Goal: Task Accomplishment & Management: Manage account settings

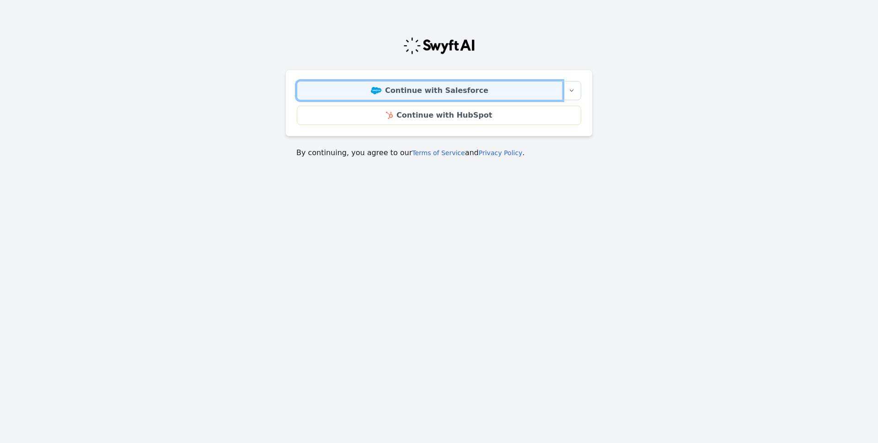
click at [444, 85] on link "Continue with Salesforce" at bounding box center [430, 90] width 266 height 19
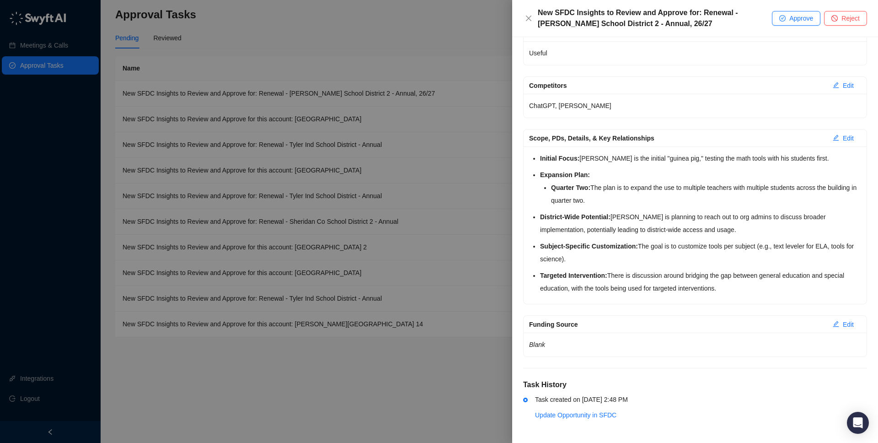
scroll to position [138, 0]
click at [805, 22] on span "Approve" at bounding box center [801, 18] width 24 height 10
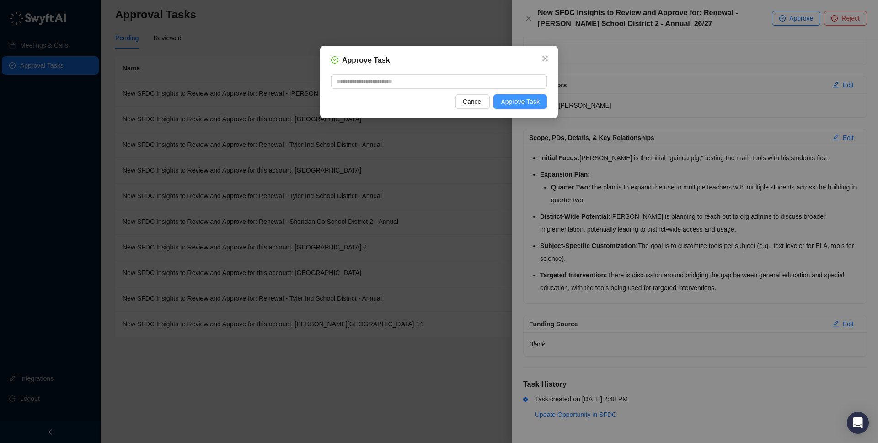
click at [513, 107] on button "Approve Task" at bounding box center [519, 101] width 53 height 15
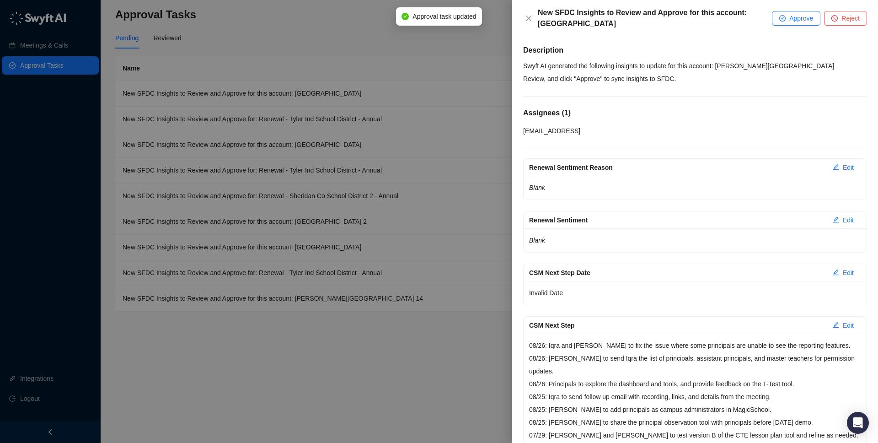
scroll to position [4, 0]
click at [532, 19] on icon "close" at bounding box center [528, 18] width 7 height 7
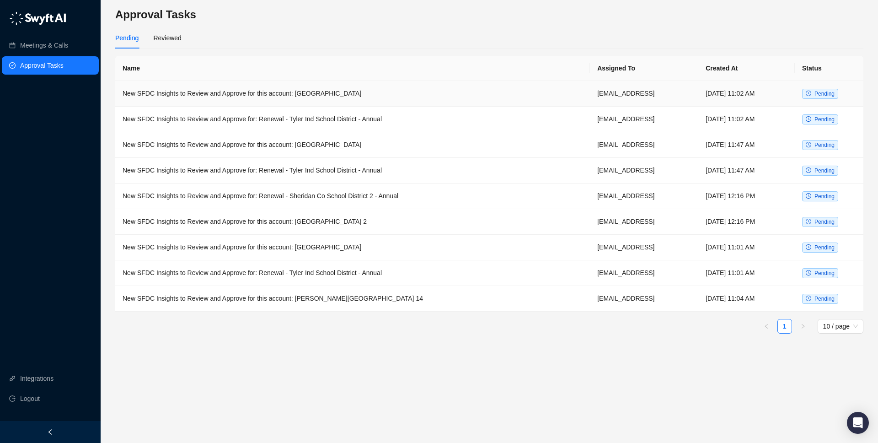
click at [810, 94] on icon "clock-circle" at bounding box center [808, 93] width 5 height 5
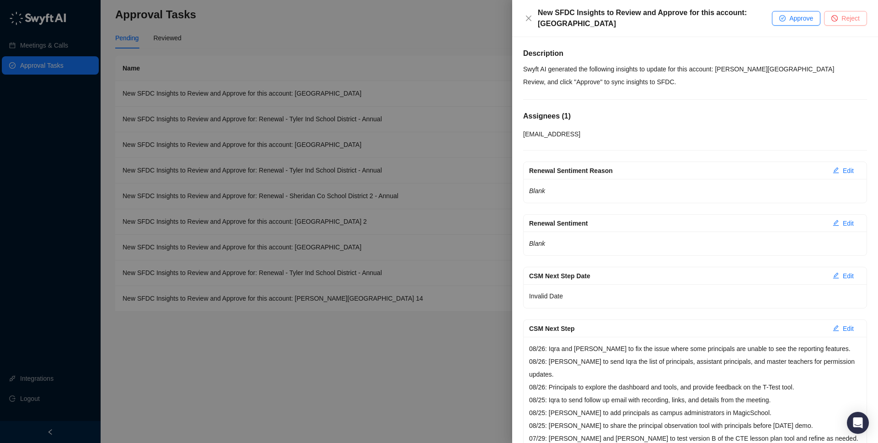
click at [843, 14] on span "Reject" at bounding box center [850, 18] width 18 height 10
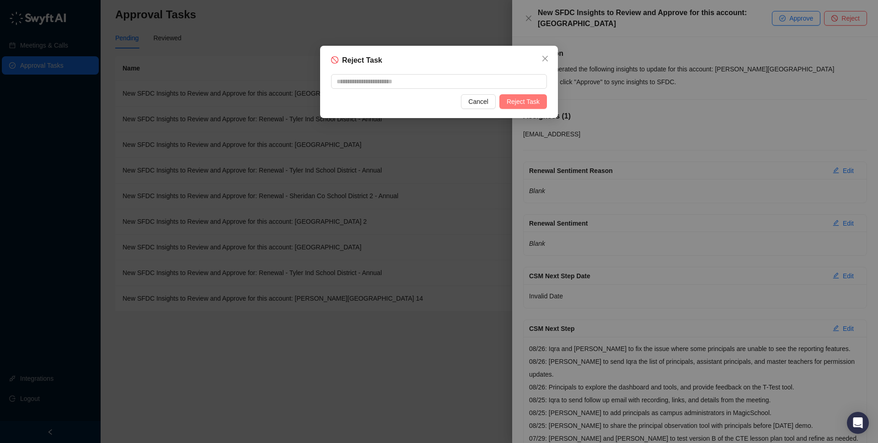
click at [515, 107] on button "Reject Task" at bounding box center [523, 101] width 48 height 15
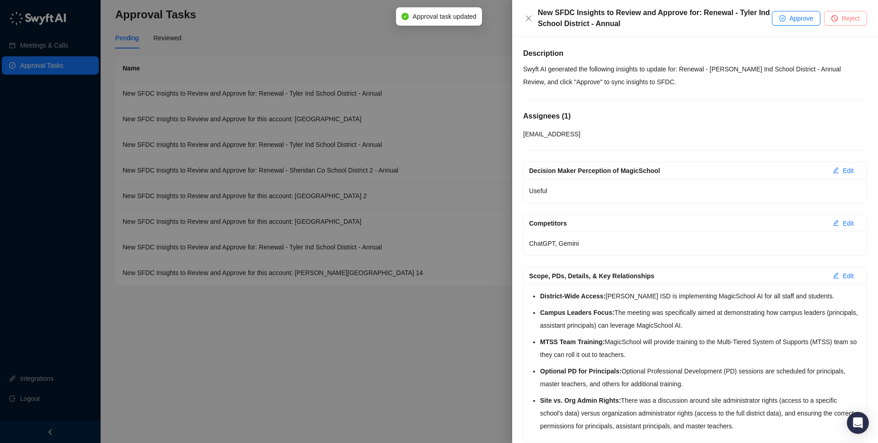
click at [842, 14] on span "Reject" at bounding box center [850, 18] width 18 height 10
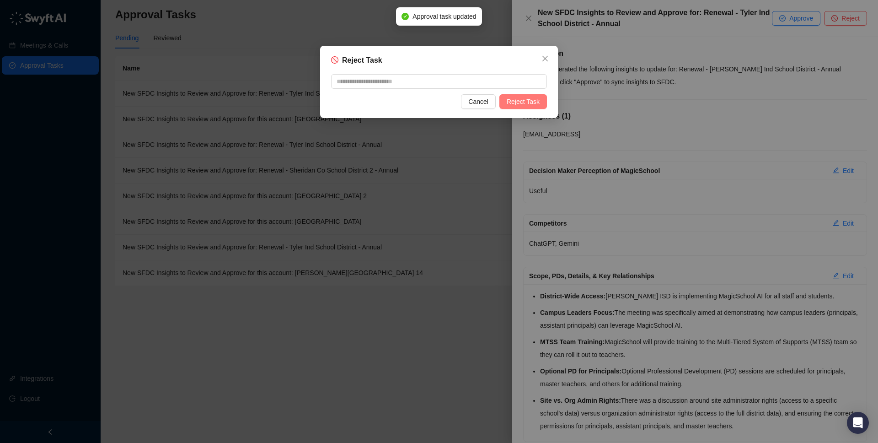
click at [534, 100] on span "Reject Task" at bounding box center [523, 101] width 33 height 10
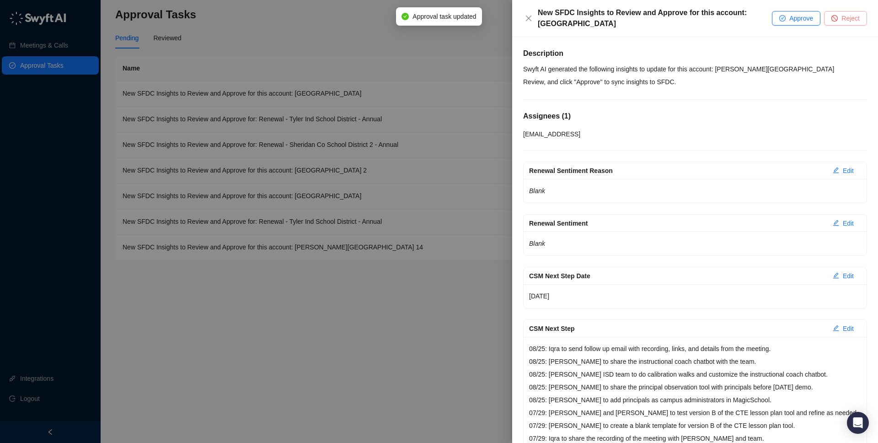
click at [844, 19] on span "Reject" at bounding box center [850, 18] width 18 height 10
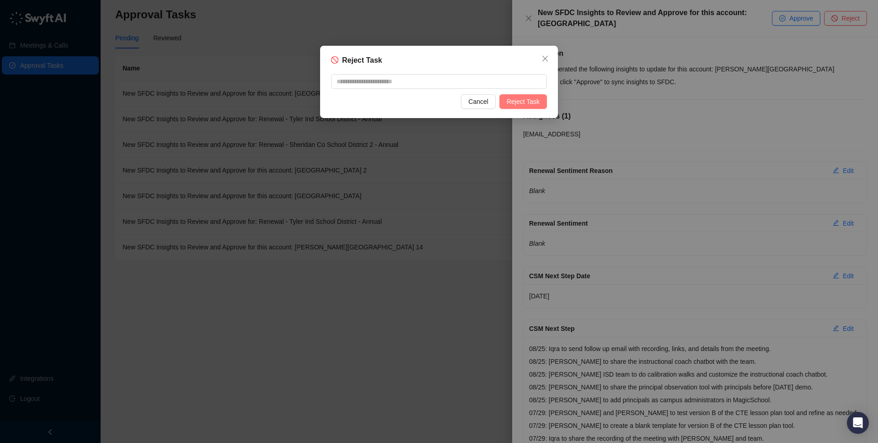
click at [521, 107] on button "Reject Task" at bounding box center [523, 101] width 48 height 15
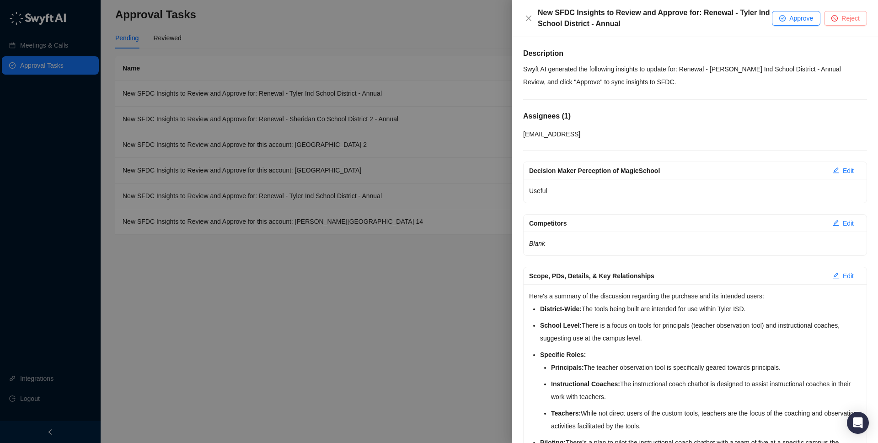
click at [859, 18] on span "Reject" at bounding box center [850, 18] width 18 height 10
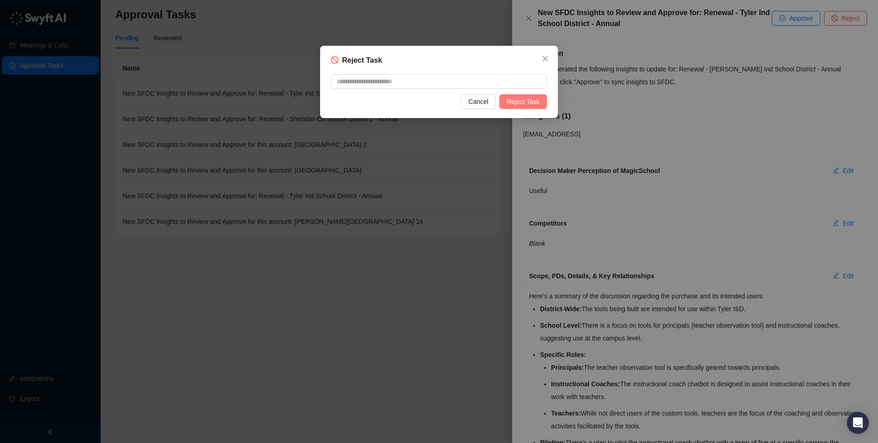
click at [530, 104] on span "Reject Task" at bounding box center [523, 101] width 33 height 10
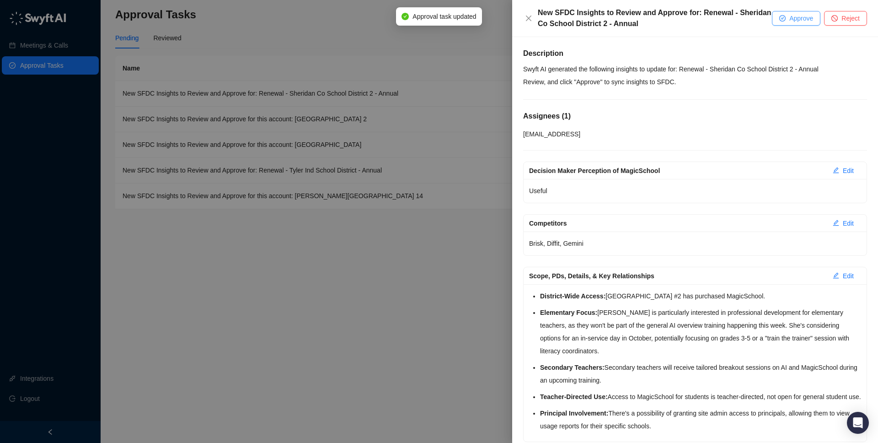
click at [801, 17] on span "Approve" at bounding box center [801, 18] width 24 height 10
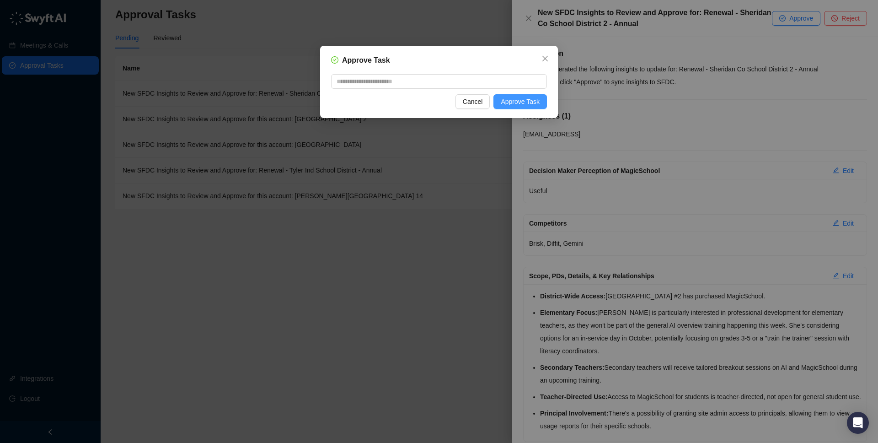
click at [510, 108] on button "Approve Task" at bounding box center [519, 101] width 53 height 15
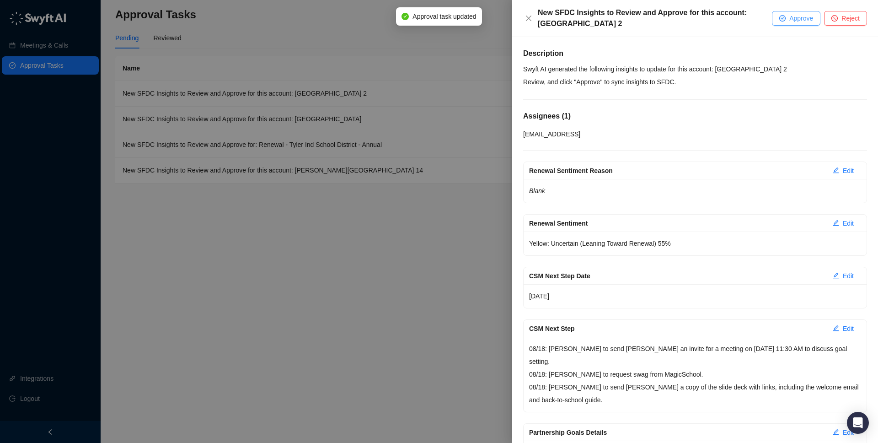
click at [789, 20] on span "Approve" at bounding box center [801, 18] width 24 height 10
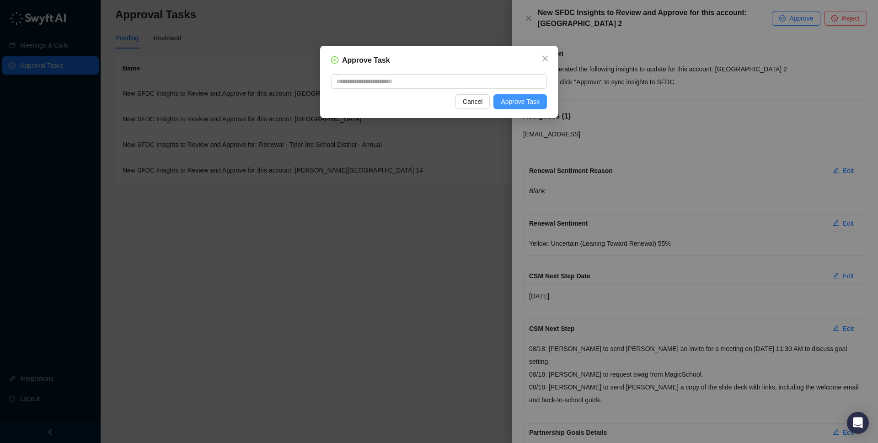
click at [544, 104] on button "Approve Task" at bounding box center [519, 101] width 53 height 15
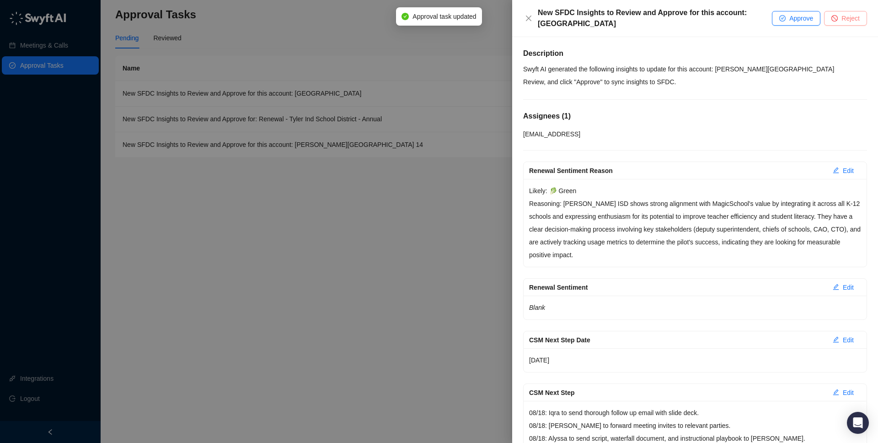
click at [838, 19] on button "Reject" at bounding box center [845, 18] width 43 height 15
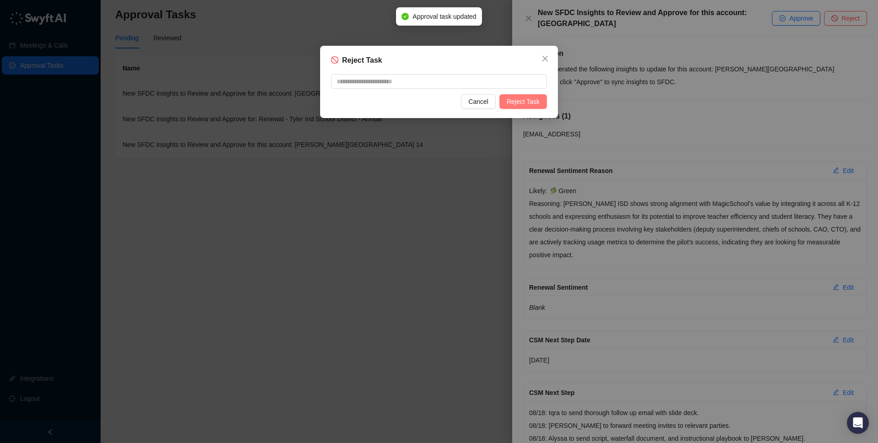
click at [532, 102] on span "Reject Task" at bounding box center [523, 101] width 33 height 10
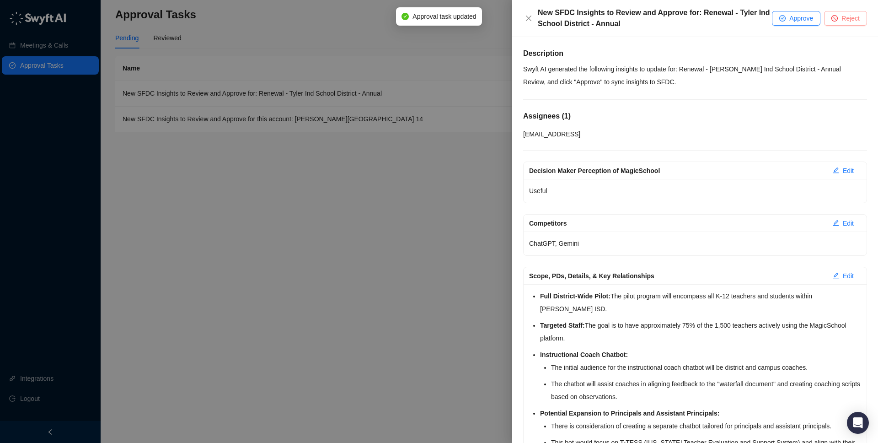
click at [838, 18] on button "Reject" at bounding box center [845, 18] width 43 height 15
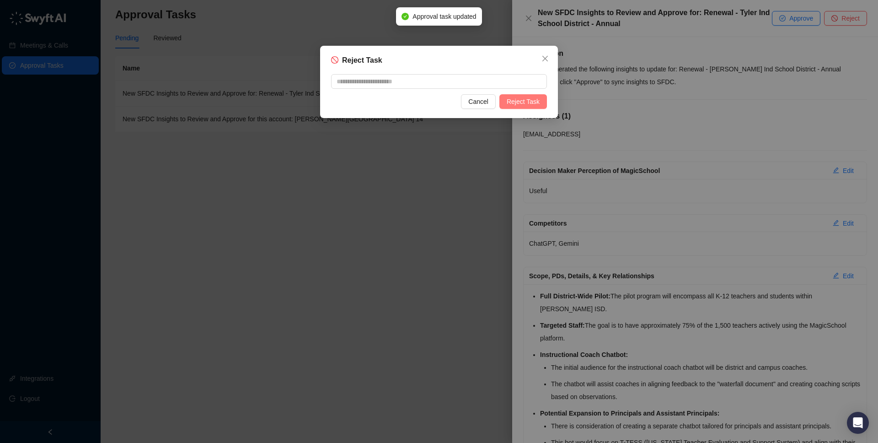
click at [523, 96] on button "Reject Task" at bounding box center [523, 101] width 48 height 15
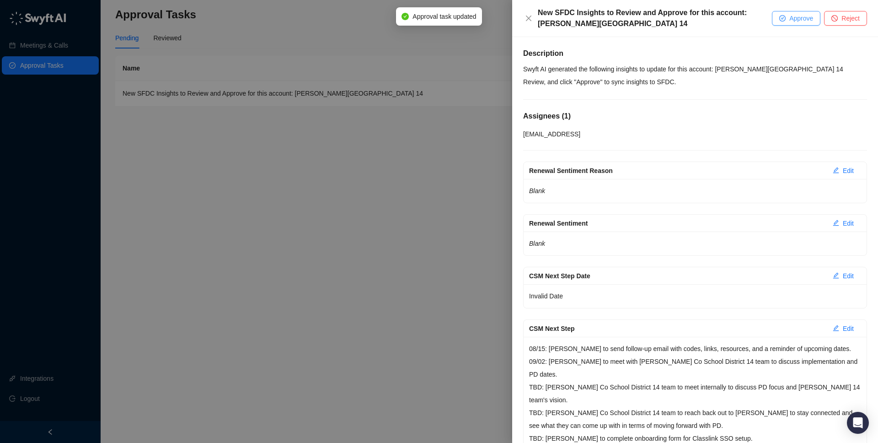
click at [801, 22] on span "Approve" at bounding box center [801, 18] width 24 height 10
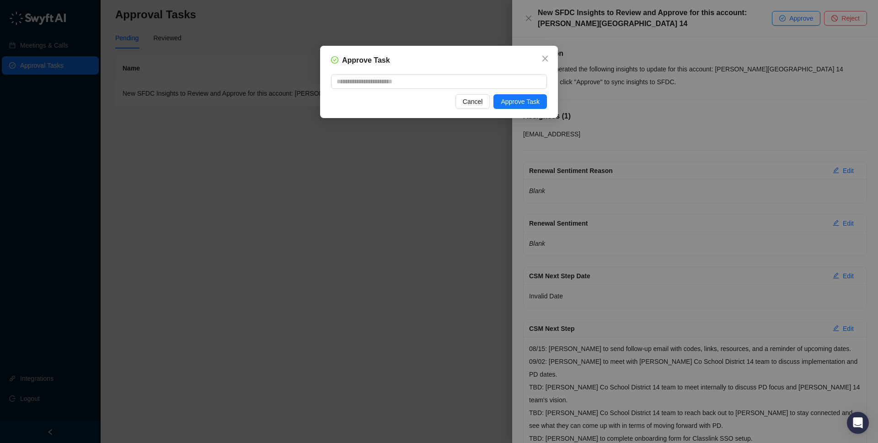
click at [537, 110] on div "Approve Task Cancel Approve Task" at bounding box center [439, 82] width 238 height 72
click at [523, 102] on span "Approve Task" at bounding box center [520, 101] width 39 height 10
